Goal: Task Accomplishment & Management: Manage account settings

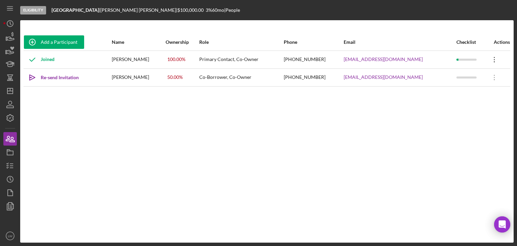
click at [494, 59] on icon at bounding box center [494, 59] width 1 height 5
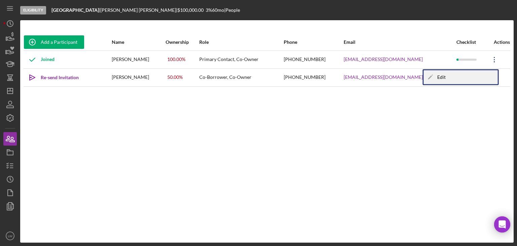
click at [468, 75] on div "Icon/Edit Edit" at bounding box center [461, 77] width 74 height 14
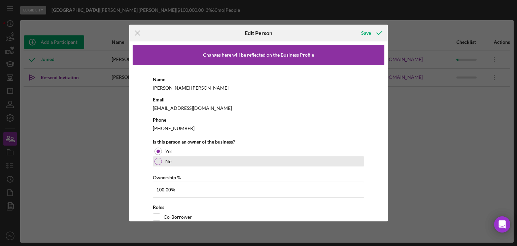
scroll to position [27, 0]
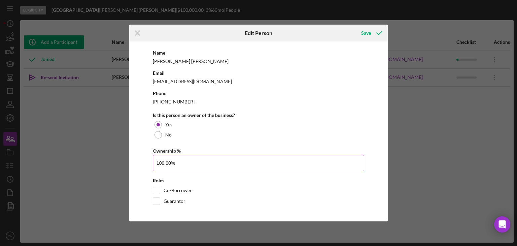
click at [179, 163] on input "100.00%" at bounding box center [259, 163] width 212 height 16
click at [163, 162] on input "100.00%" at bounding box center [259, 163] width 212 height 16
drag, startPoint x: 170, startPoint y: 163, endPoint x: 154, endPoint y: 162, distance: 15.9
click at [154, 162] on input "100.00%" at bounding box center [259, 163] width 212 height 16
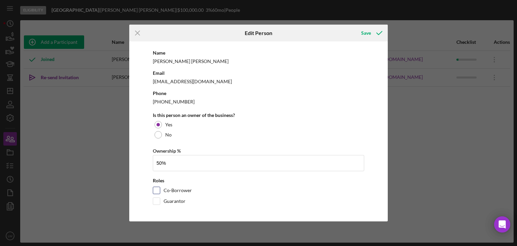
type input "50.00%"
click at [157, 189] on input "Co-Borrower" at bounding box center [156, 190] width 7 height 7
checkbox input "true"
click at [364, 31] on div "Save" at bounding box center [366, 32] width 10 height 13
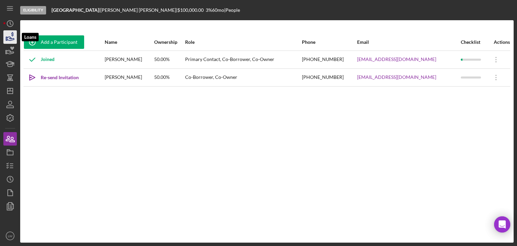
click at [11, 37] on icon "button" at bounding box center [10, 37] width 17 height 17
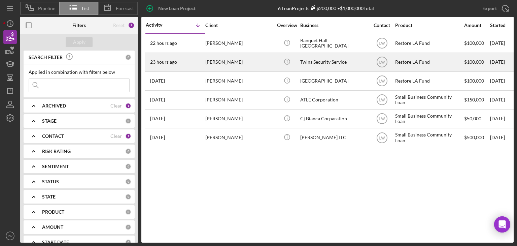
click at [219, 64] on div "[PERSON_NAME]" at bounding box center [238, 62] width 67 height 18
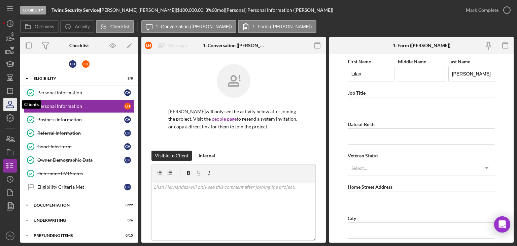
click at [8, 103] on icon "button" at bounding box center [9, 102] width 3 height 3
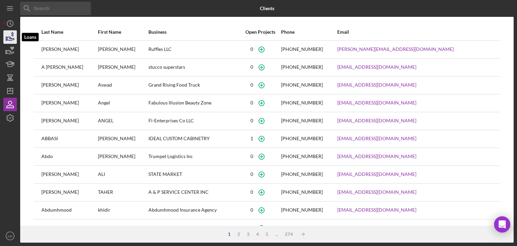
click at [5, 35] on icon "button" at bounding box center [10, 37] width 17 height 17
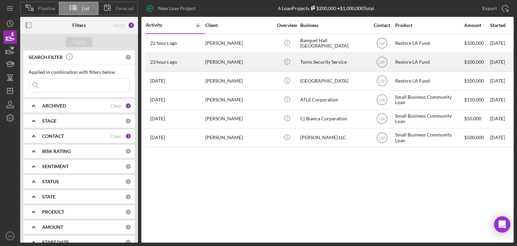
click at [196, 62] on div "23 hours ago [PERSON_NAME]" at bounding box center [175, 62] width 59 height 18
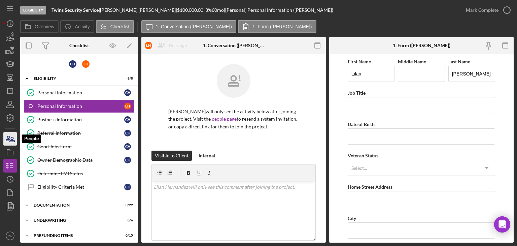
click at [14, 138] on icon "button" at bounding box center [10, 138] width 17 height 17
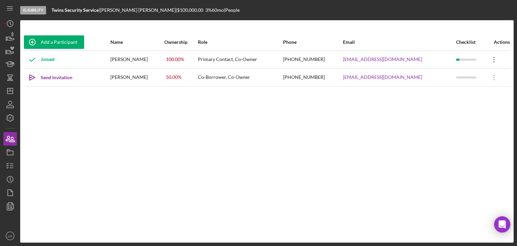
click at [491, 57] on icon "Icon/Overflow" at bounding box center [494, 59] width 17 height 17
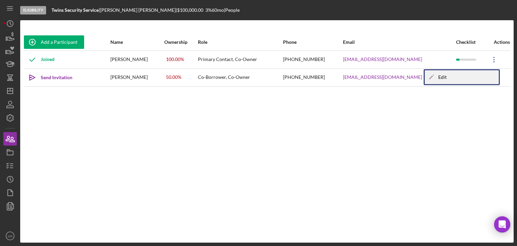
click at [457, 72] on div "Icon/Edit Edit" at bounding box center [462, 77] width 74 height 14
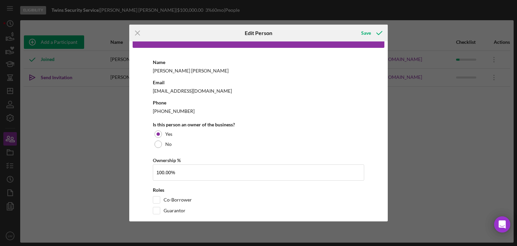
scroll to position [27, 0]
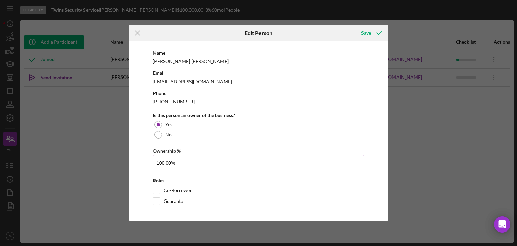
click at [172, 161] on input "100.00%" at bounding box center [259, 163] width 212 height 16
drag, startPoint x: 172, startPoint y: 161, endPoint x: 146, endPoint y: 158, distance: 27.1
click at [146, 158] on div "Name [PERSON_NAME] Email [EMAIL_ADDRESS][DOMAIN_NAME] Phone [PHONE_NUMBER] Is t…" at bounding box center [259, 128] width 252 height 180
type input "50.00%"
click at [162, 192] on div "Co-Borrower" at bounding box center [259, 192] width 212 height 11
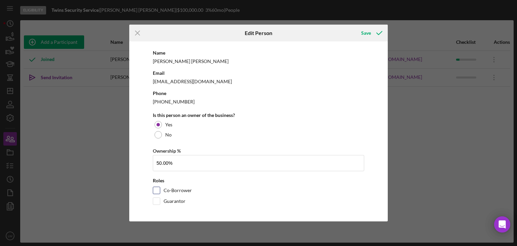
click at [157, 190] on input "Co-Borrower" at bounding box center [156, 190] width 7 height 7
checkbox input "true"
click at [366, 31] on div "Save" at bounding box center [366, 32] width 10 height 13
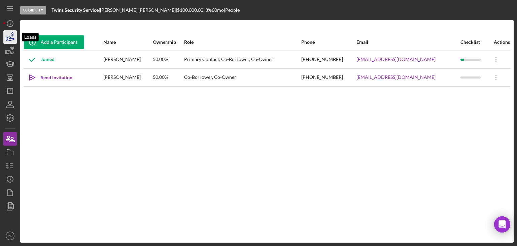
click at [6, 38] on icon "button" at bounding box center [10, 37] width 17 height 17
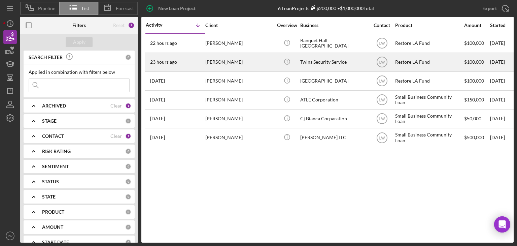
click at [237, 61] on div "[PERSON_NAME]" at bounding box center [238, 62] width 67 height 18
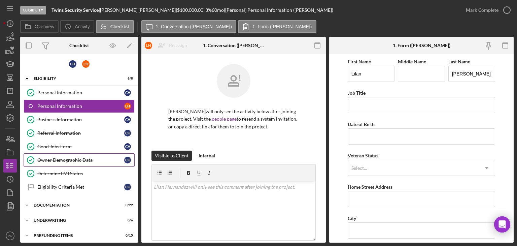
click at [78, 158] on div "Owner Demographic Data" at bounding box center [80, 159] width 87 height 5
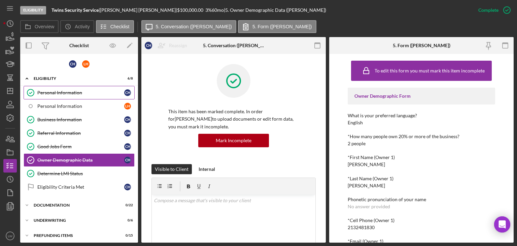
click at [63, 88] on link "Personal Information Personal Information C H" at bounding box center [79, 92] width 111 height 13
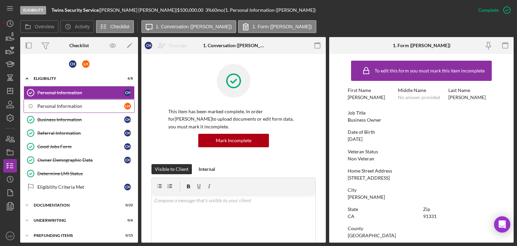
click at [68, 102] on link "Personal Information L H" at bounding box center [79, 105] width 111 height 13
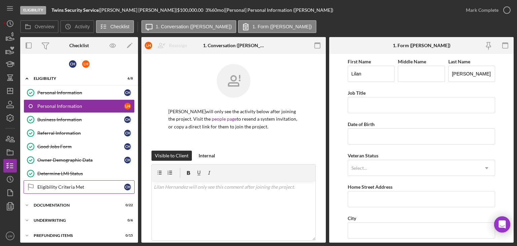
click at [84, 184] on div "Eligibility Criteria Met" at bounding box center [80, 186] width 87 height 5
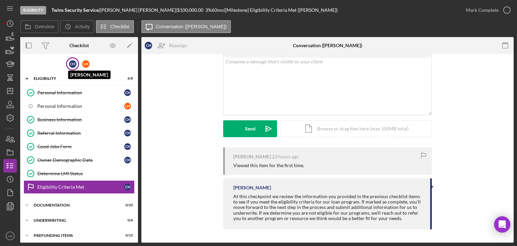
click at [70, 62] on div "C H" at bounding box center [72, 63] width 7 height 7
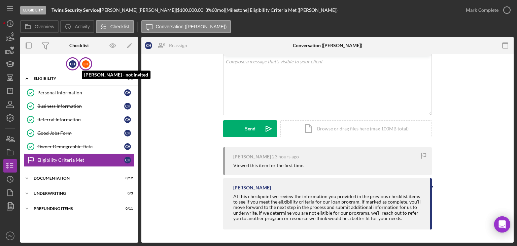
click at [84, 64] on div "L H" at bounding box center [85, 63] width 7 height 7
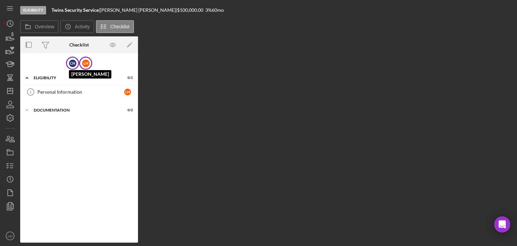
click at [74, 63] on div "C H" at bounding box center [72, 63] width 7 height 7
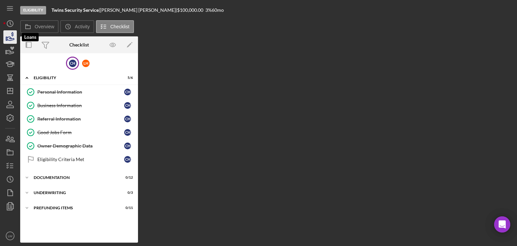
click at [10, 38] on icon "button" at bounding box center [10, 39] width 7 height 4
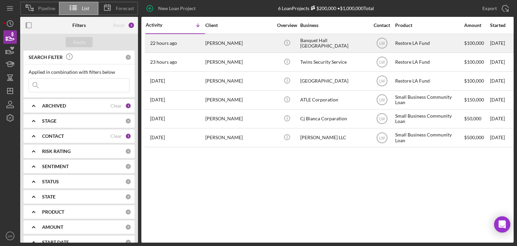
click at [238, 41] on div "[PERSON_NAME]" at bounding box center [238, 43] width 67 height 18
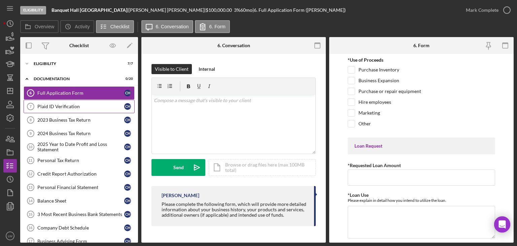
click at [107, 100] on link "Plaid ID Verification 7 Plaid ID Verification C H" at bounding box center [79, 106] width 111 height 13
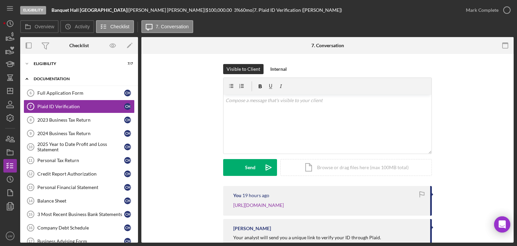
click at [58, 78] on div "Documentation" at bounding box center [82, 79] width 96 height 4
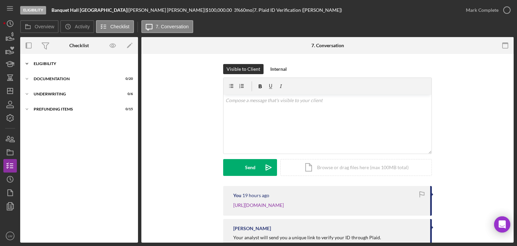
click at [54, 59] on div "Icon/Expander Eligibility 7 / 7" at bounding box center [79, 63] width 118 height 13
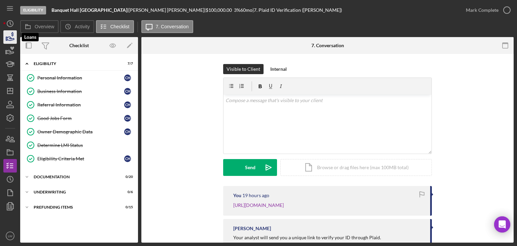
click at [4, 40] on icon "button" at bounding box center [10, 37] width 17 height 17
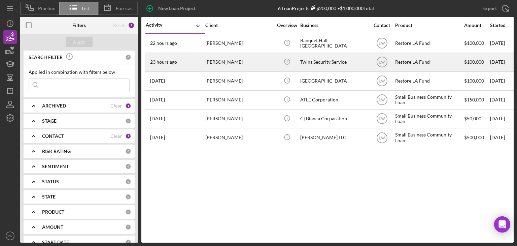
click at [243, 62] on div "[PERSON_NAME]" at bounding box center [238, 62] width 67 height 18
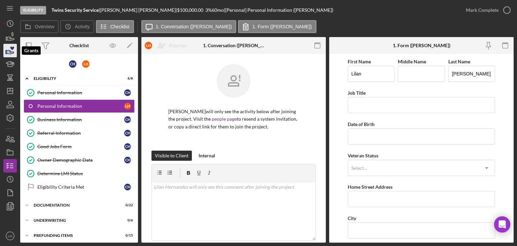
click at [8, 54] on icon "button" at bounding box center [10, 50] width 17 height 17
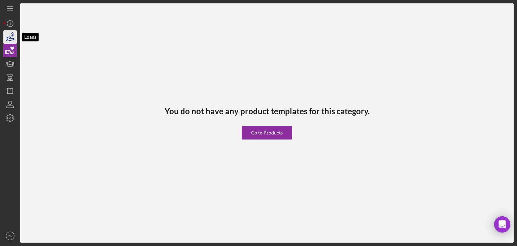
click at [7, 34] on icon "button" at bounding box center [10, 37] width 17 height 17
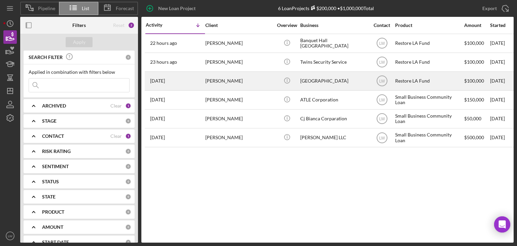
click at [251, 82] on div "[PERSON_NAME]" at bounding box center [238, 81] width 67 height 18
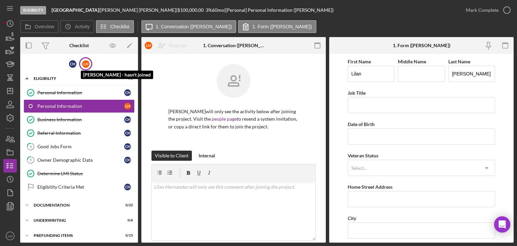
click at [83, 64] on div "L H" at bounding box center [85, 63] width 7 height 7
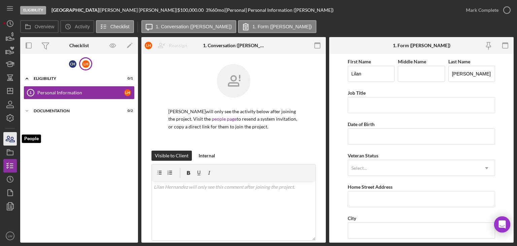
click at [12, 139] on icon "button" at bounding box center [10, 138] width 17 height 17
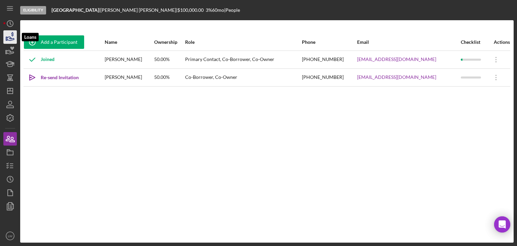
click at [11, 39] on icon "button" at bounding box center [10, 37] width 17 height 17
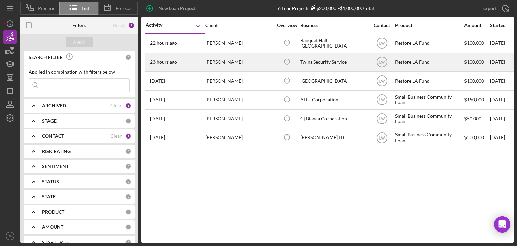
click at [259, 59] on div "[PERSON_NAME]" at bounding box center [238, 62] width 67 height 18
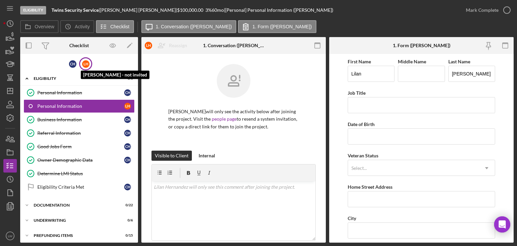
click at [87, 62] on div "L H" at bounding box center [85, 63] width 7 height 7
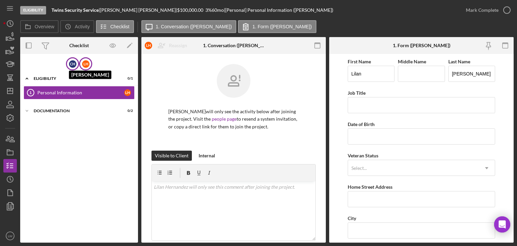
click at [74, 62] on div "C H" at bounding box center [72, 63] width 7 height 7
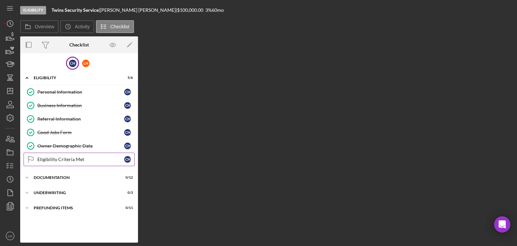
click at [70, 160] on link "Eligibility Criteria Met Eligibility Criteria Met C H" at bounding box center [79, 159] width 111 height 13
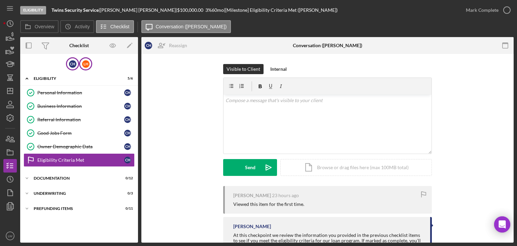
click at [91, 63] on div "L H" at bounding box center [85, 63] width 13 height 13
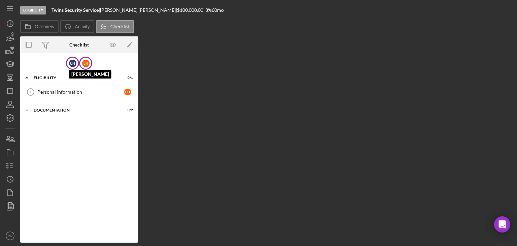
click at [72, 62] on div "C H" at bounding box center [72, 63] width 7 height 7
